Goal: Information Seeking & Learning: Learn about a topic

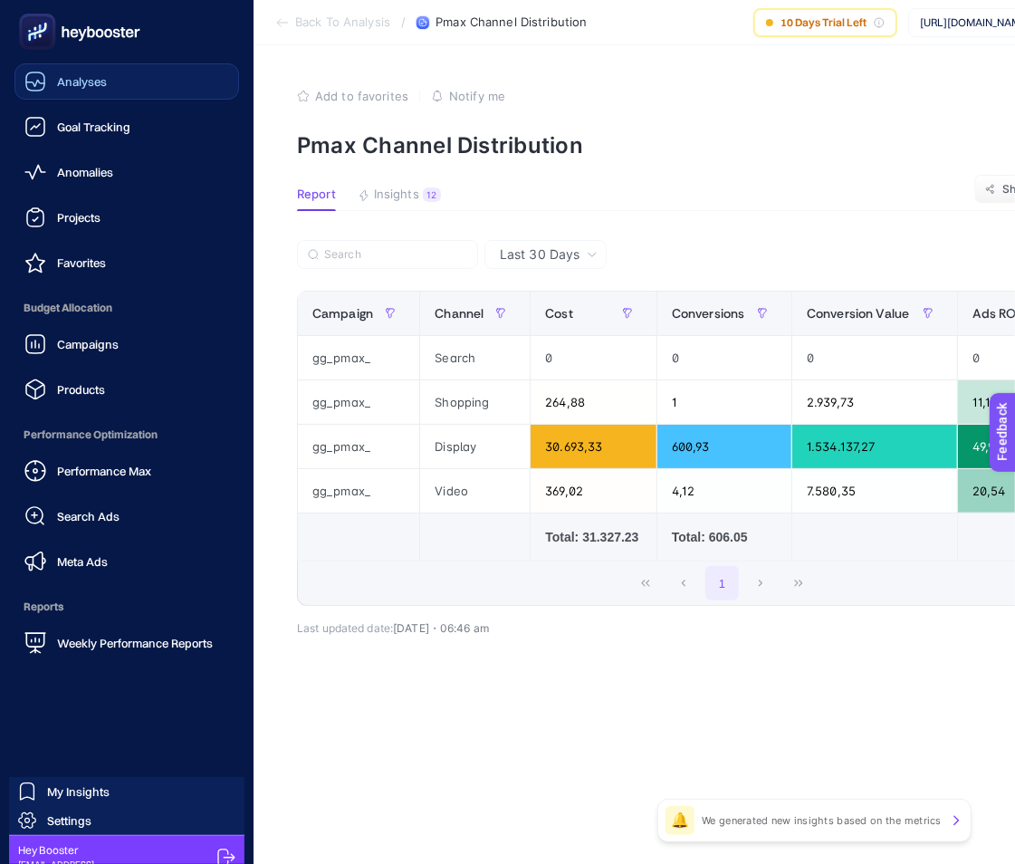
click at [46, 89] on div "Analyses" at bounding box center [65, 82] width 82 height 22
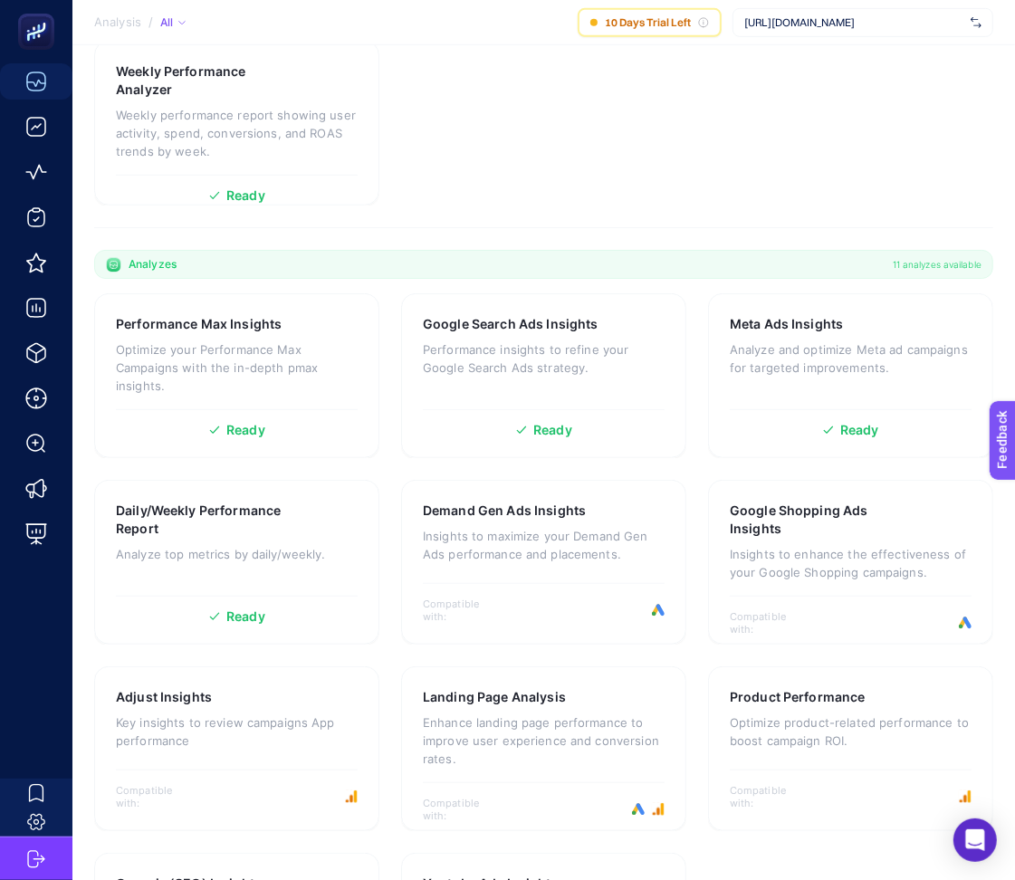
scroll to position [594, 0]
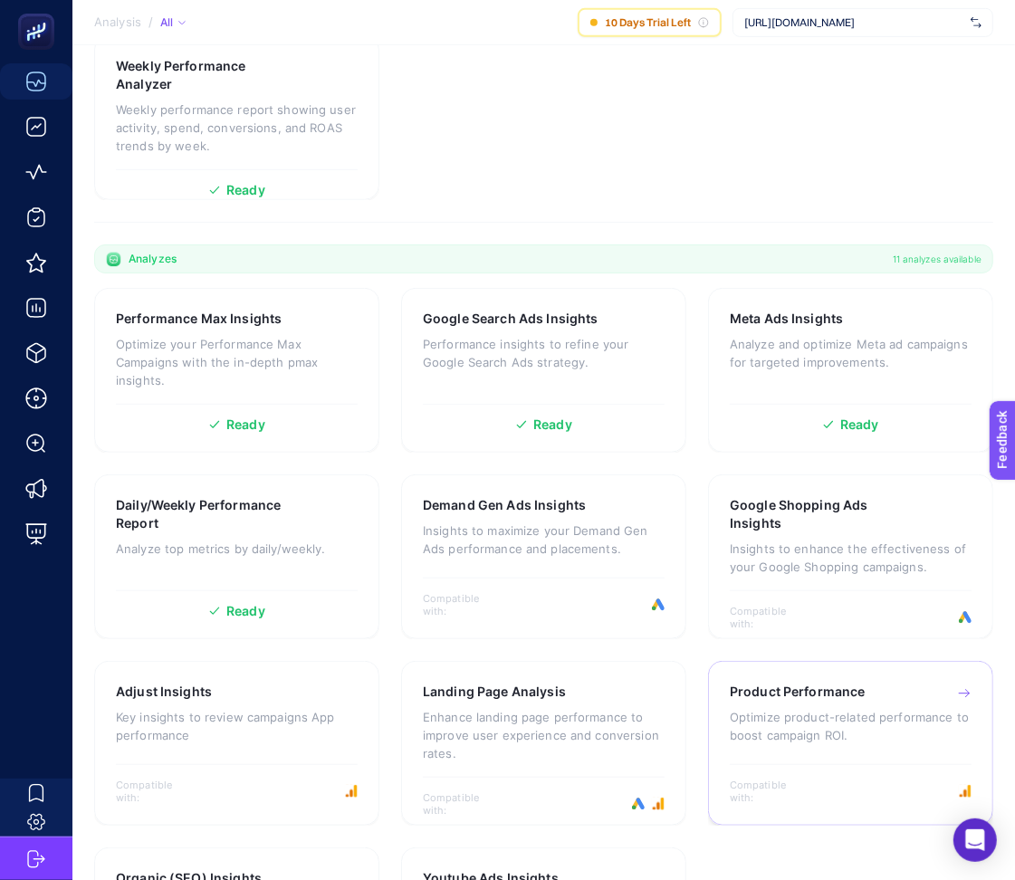
click at [789, 708] on p "Optimize product-related performance to boost campaign ROI." at bounding box center [851, 726] width 242 height 36
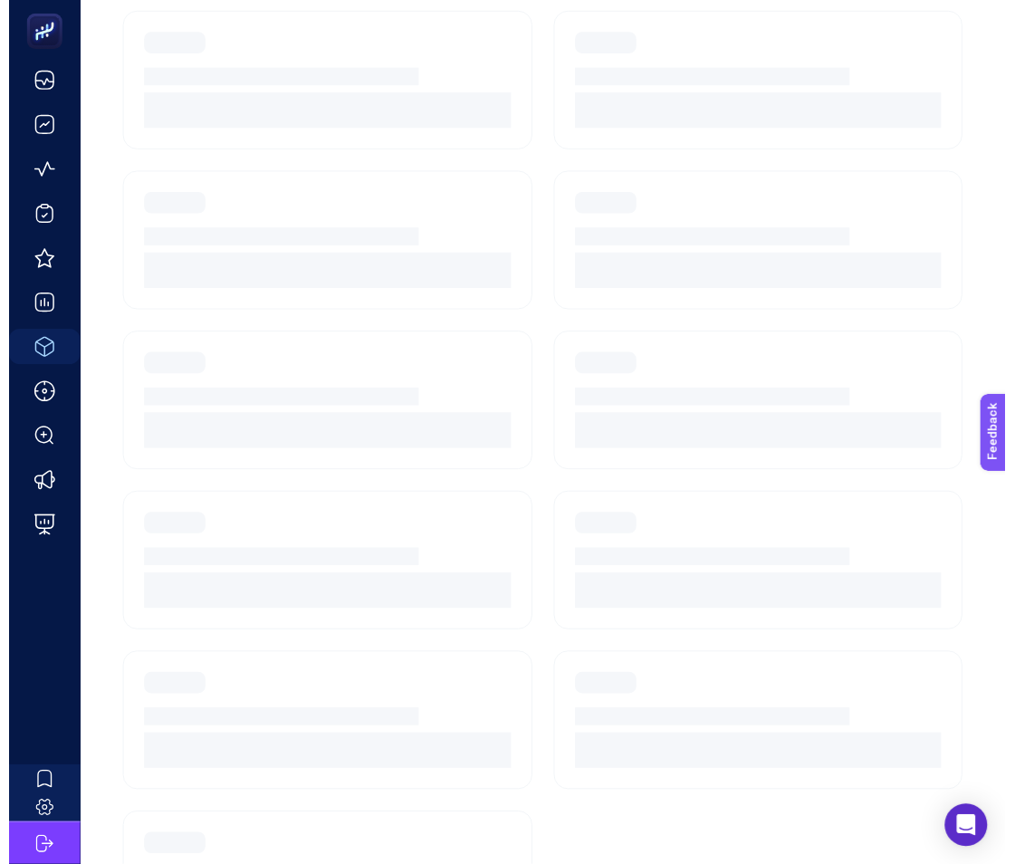
scroll to position [72, 0]
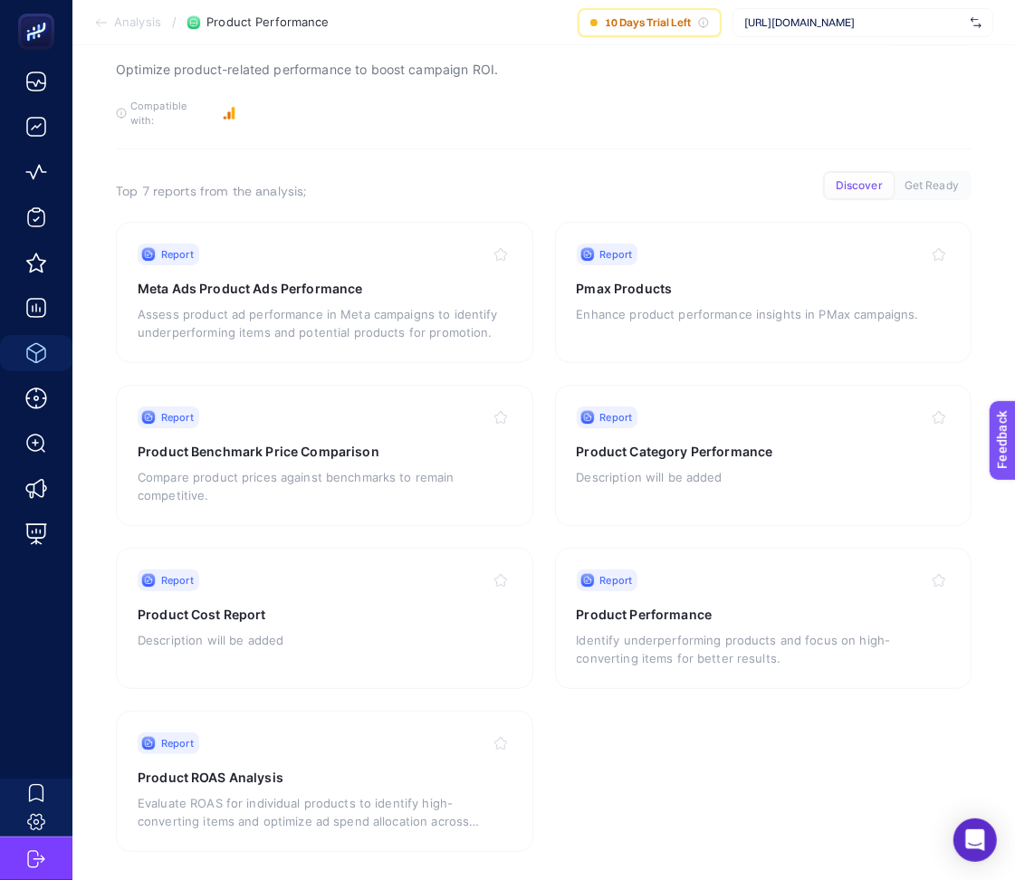
click at [879, 20] on span "[URL][DOMAIN_NAME]" at bounding box center [854, 22] width 219 height 14
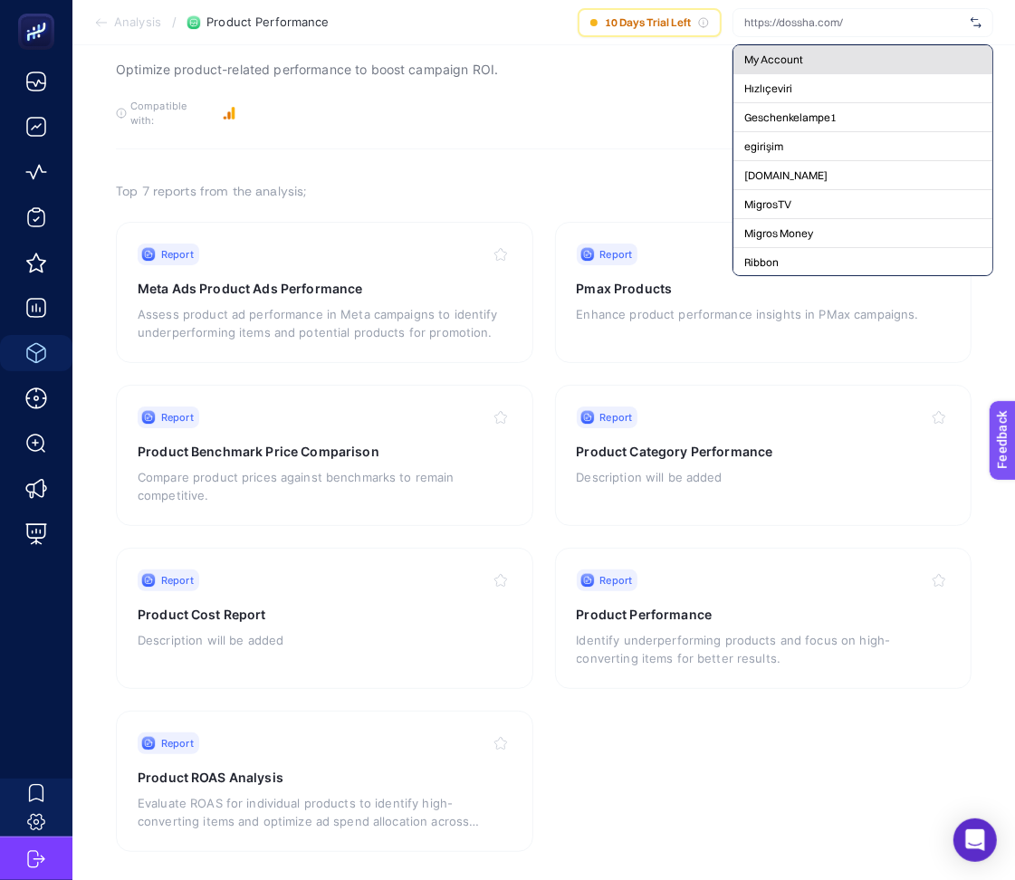
click at [867, 63] on div "My Account" at bounding box center [863, 59] width 259 height 29
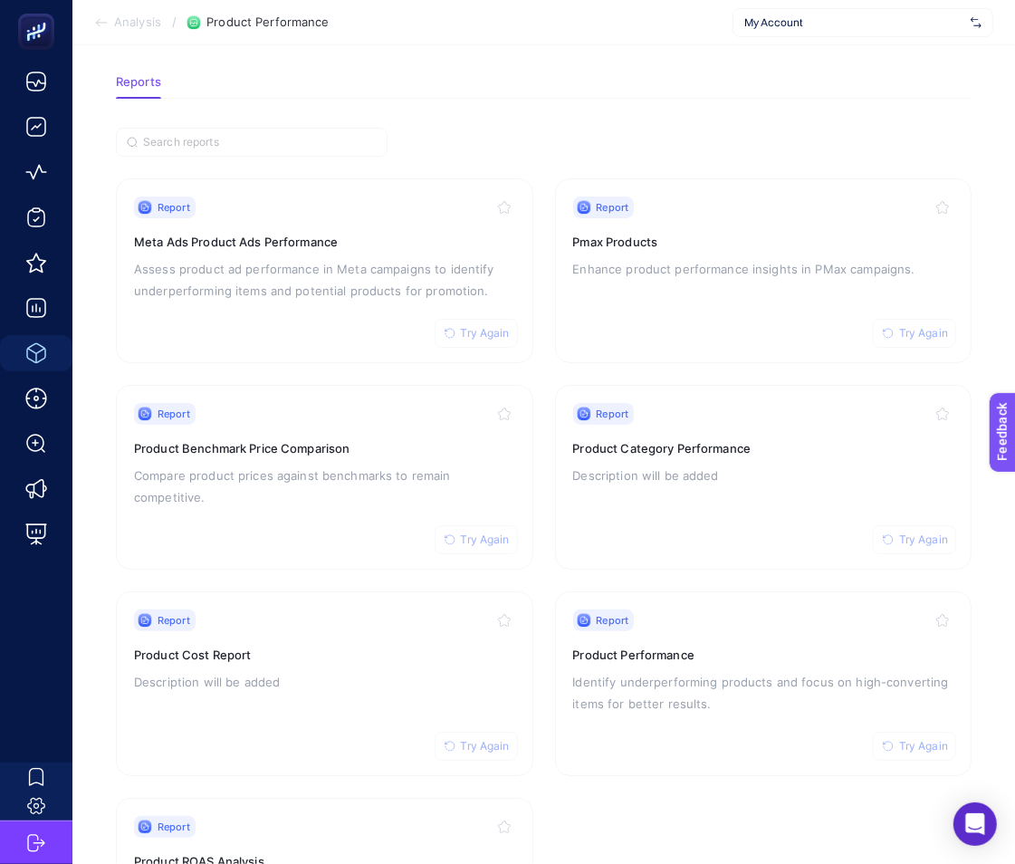
click at [546, 483] on section "Report Try Again Meta Ads Product Ads Performance Assess product ad performance…" at bounding box center [544, 580] width 856 height 804
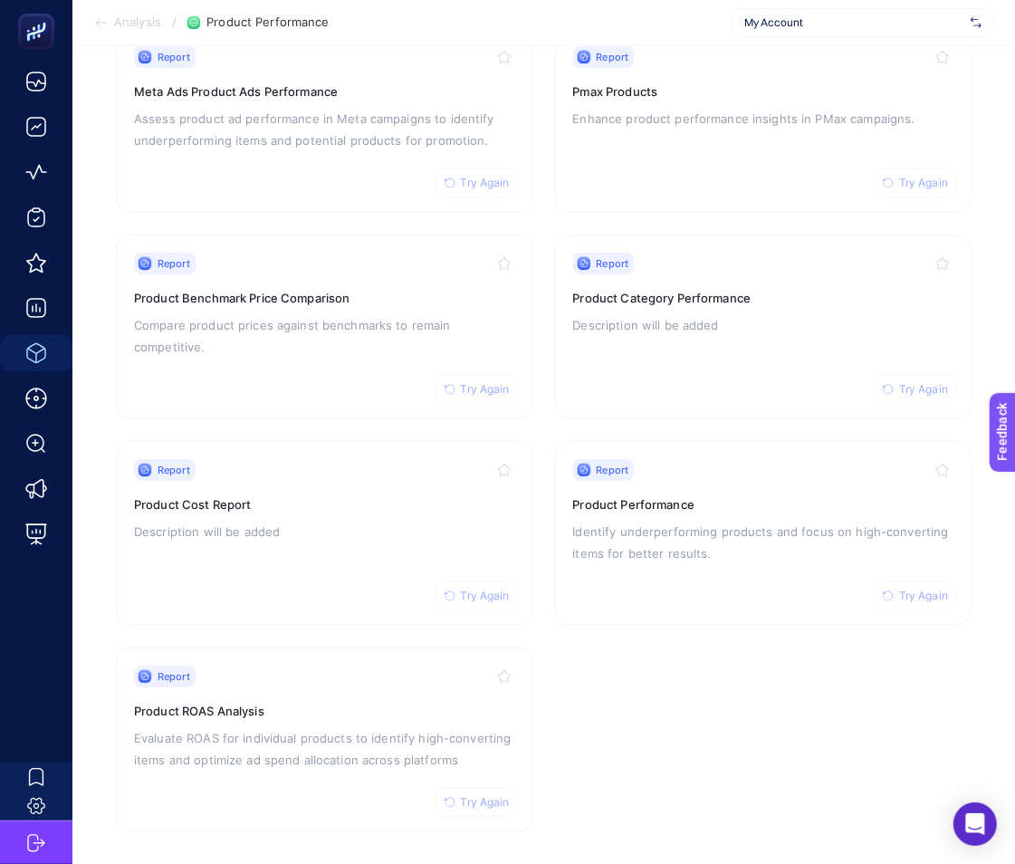
scroll to position [231, 0]
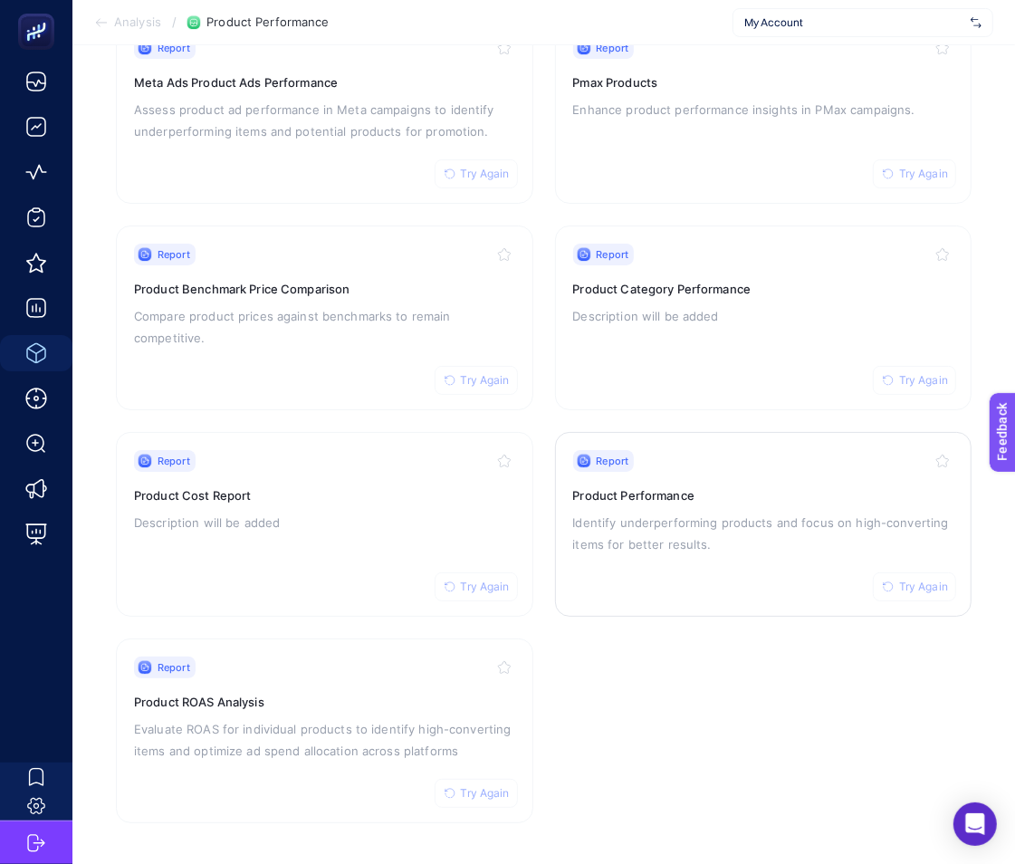
click at [642, 554] on div "Report Try Again Product Performance Identify underperforming products and focu…" at bounding box center [763, 524] width 381 height 149
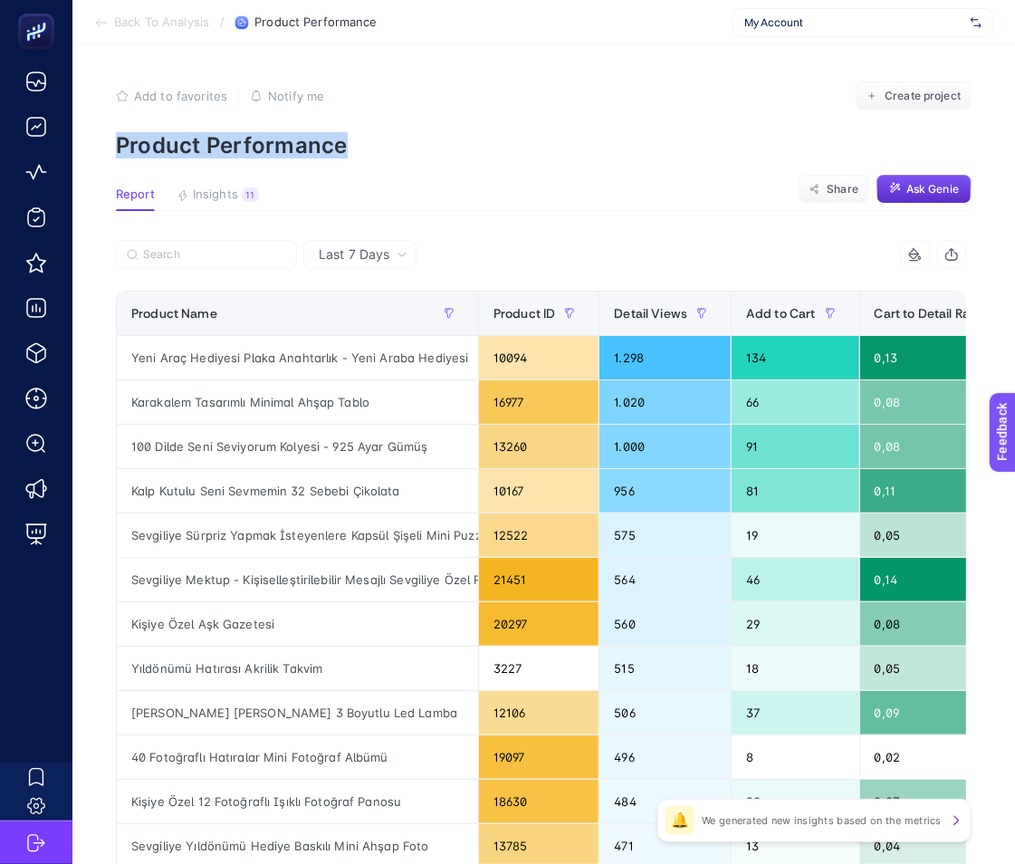
drag, startPoint x: 114, startPoint y: 145, endPoint x: 399, endPoint y: 146, distance: 284.4
click at [399, 146] on article "Add to favorites false Notify me Create project Product Performance Report Insi…" at bounding box center [543, 753] width 943 height 1416
copy p "Product Performance"
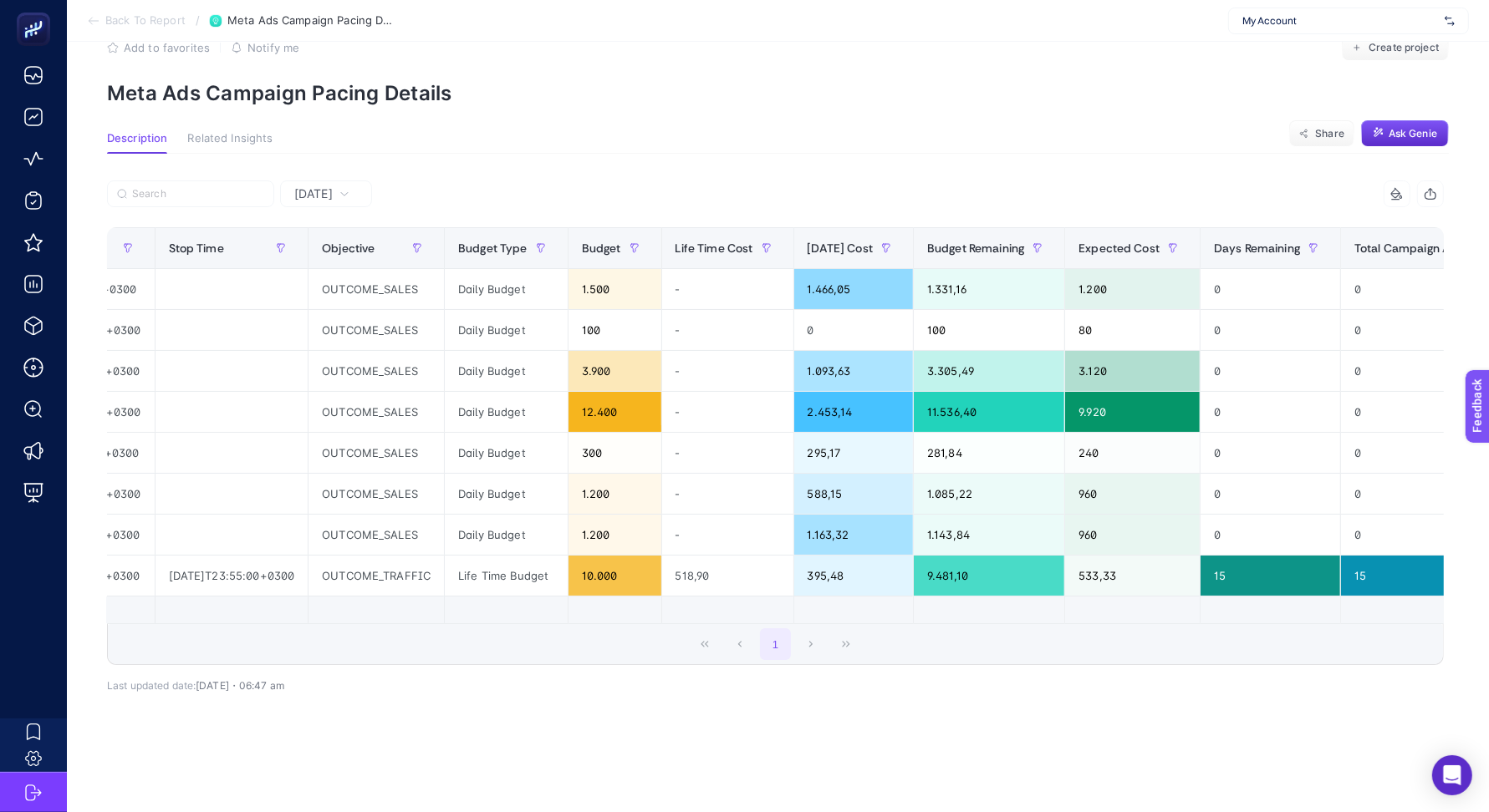
scroll to position [0, 387]
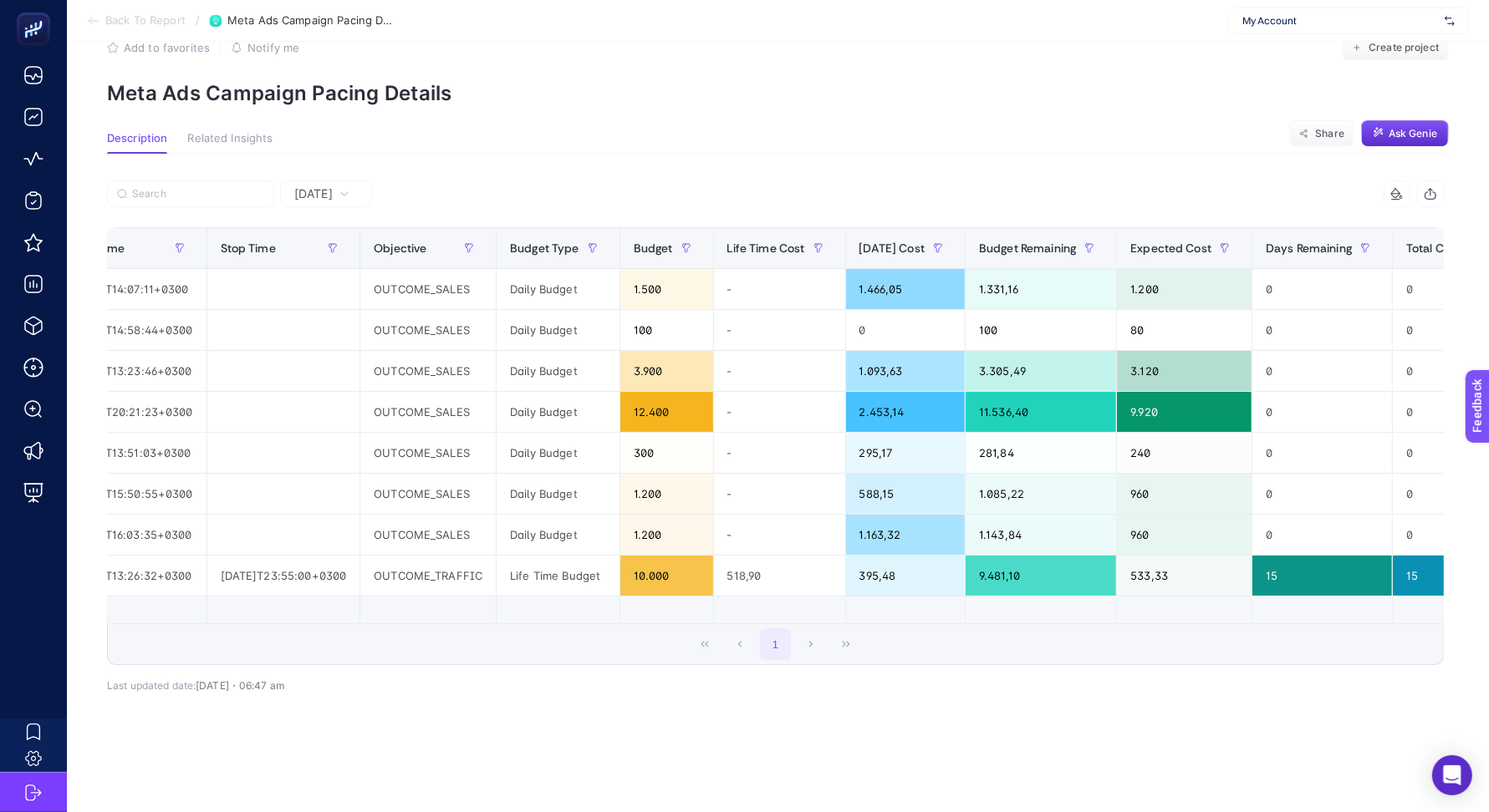
click at [622, 706] on div "Yesterday 8 items selected Campaign Start Time Stop Time Objective Budget Type …" at bounding box center [775, 480] width 1363 height 599
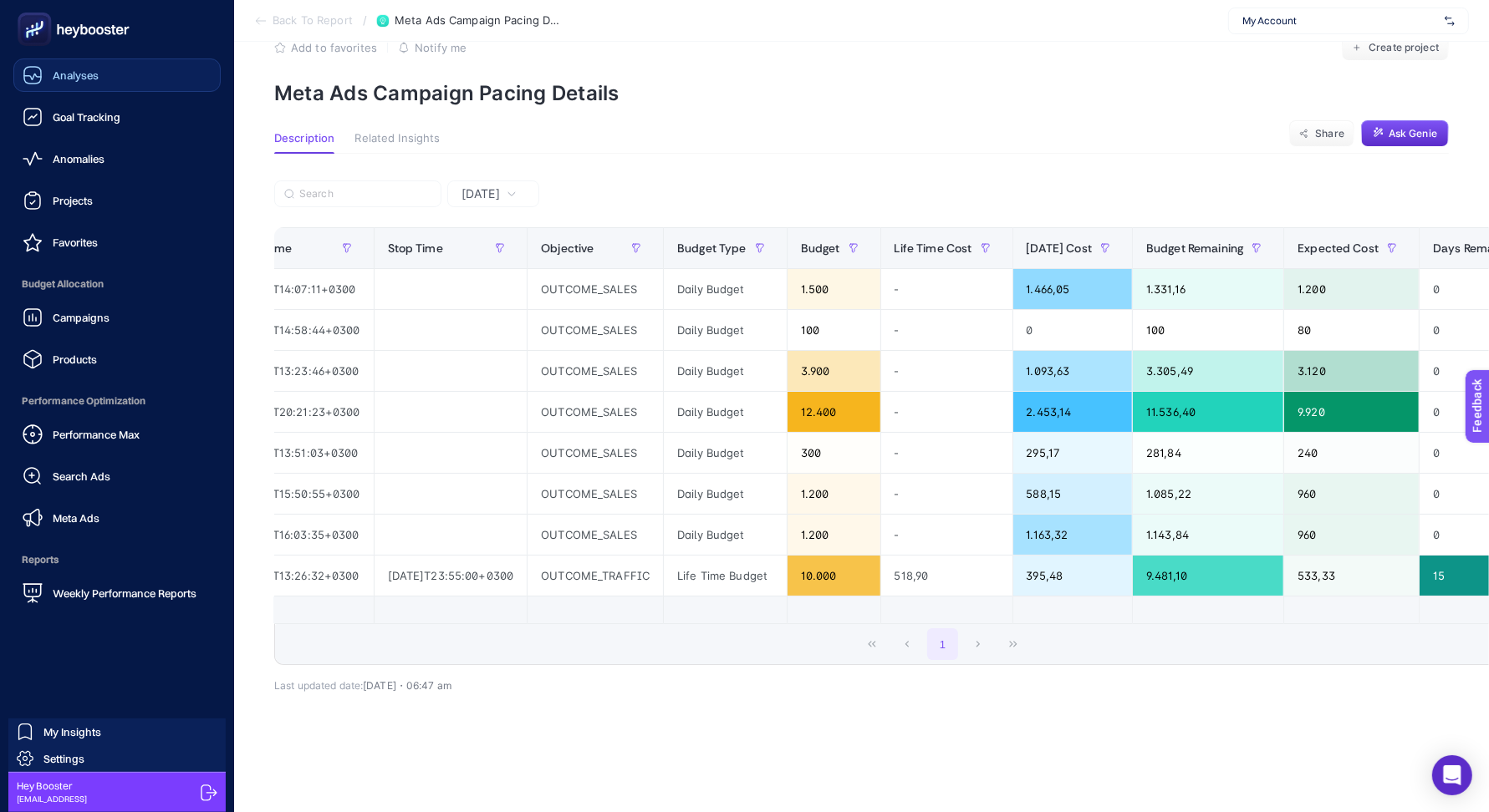
click at [90, 70] on span "Analyses" at bounding box center [76, 75] width 46 height 13
